Goal: Find specific page/section: Find specific page/section

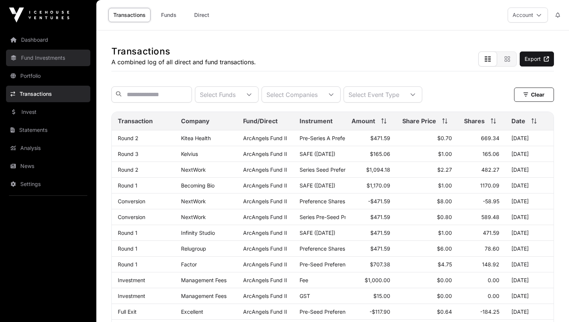
click at [54, 63] on link "Fund Investments" at bounding box center [48, 58] width 84 height 17
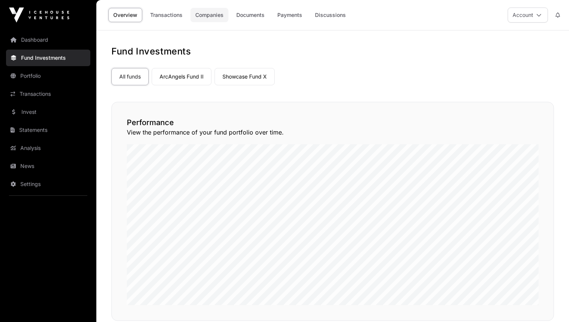
click at [209, 11] on link "Companies" at bounding box center [209, 15] width 38 height 14
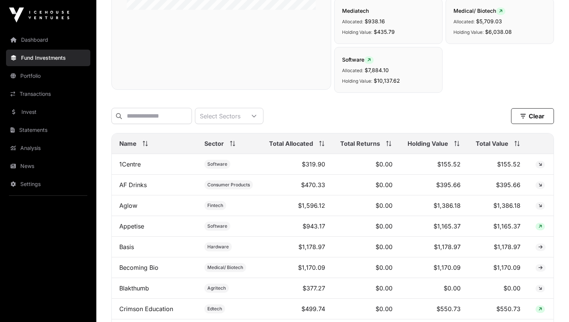
scroll to position [293, 0]
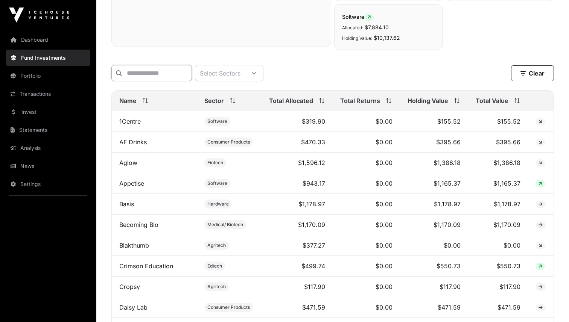
click at [175, 72] on input "text" at bounding box center [151, 73] width 80 height 16
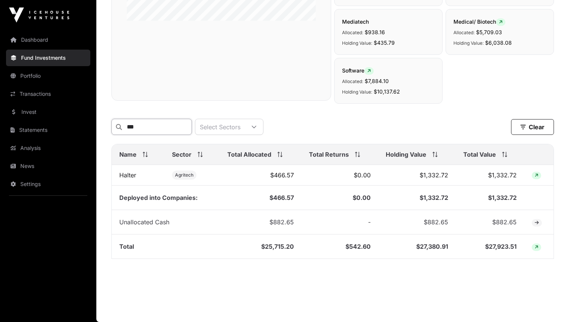
scroll to position [240, 0]
type input "******"
click at [145, 165] on th "Name" at bounding box center [138, 154] width 53 height 21
click at [140, 178] on td "Halter" at bounding box center [138, 175] width 53 height 21
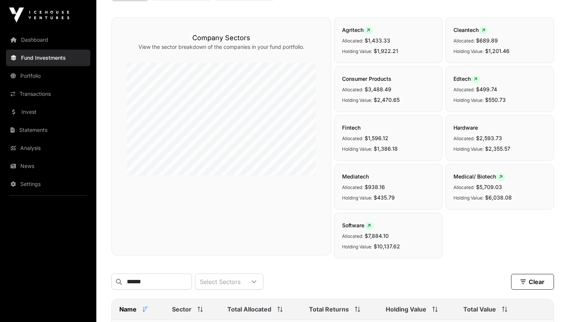
scroll to position [0, 0]
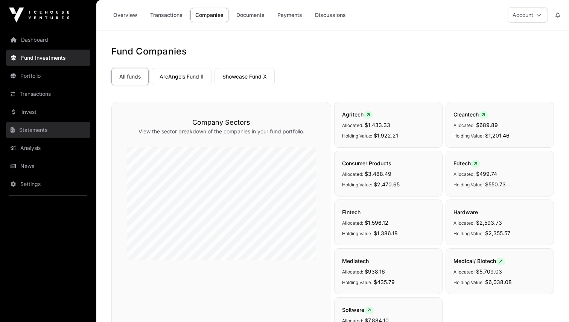
click at [58, 122] on link "Statements" at bounding box center [48, 130] width 84 height 17
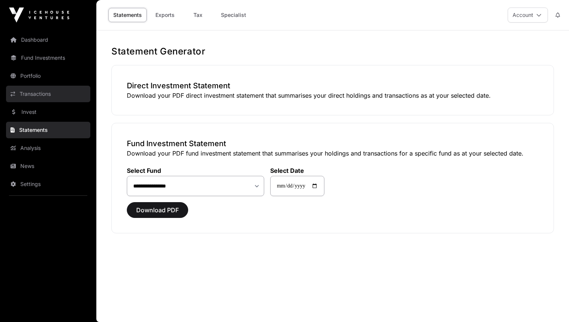
click at [65, 93] on link "Transactions" at bounding box center [48, 94] width 84 height 17
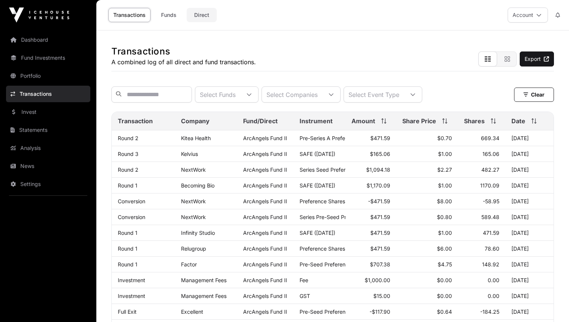
click at [194, 11] on link "Direct" at bounding box center [202, 15] width 30 height 14
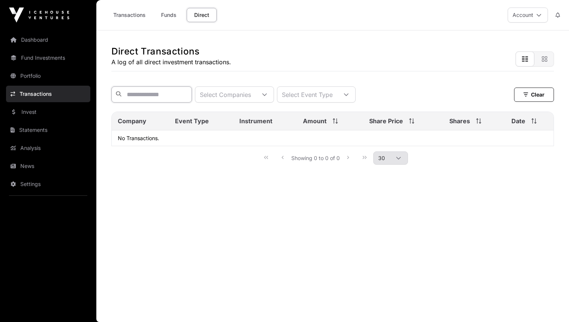
click at [170, 89] on input "text" at bounding box center [151, 95] width 80 height 16
click at [135, 18] on link "Transactions" at bounding box center [129, 15] width 42 height 14
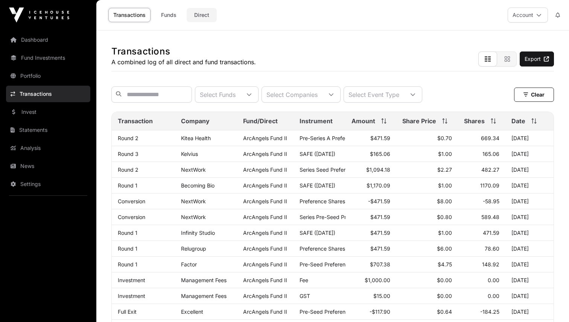
click at [201, 18] on link "Direct" at bounding box center [202, 15] width 30 height 14
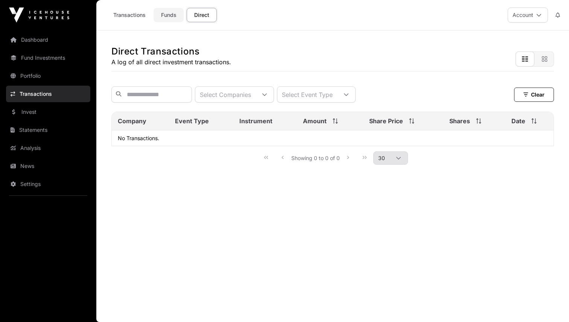
click at [168, 9] on link "Funds" at bounding box center [168, 15] width 30 height 14
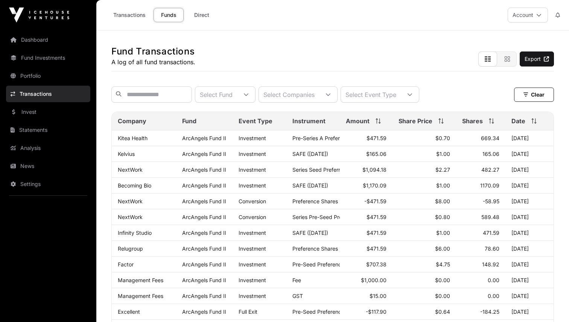
click at [199, 6] on div "Transactions Funds Direct" at bounding box center [161, 14] width 120 height 23
click at [199, 15] on link "Direct" at bounding box center [202, 15] width 30 height 14
